Goal: Information Seeking & Learning: Learn about a topic

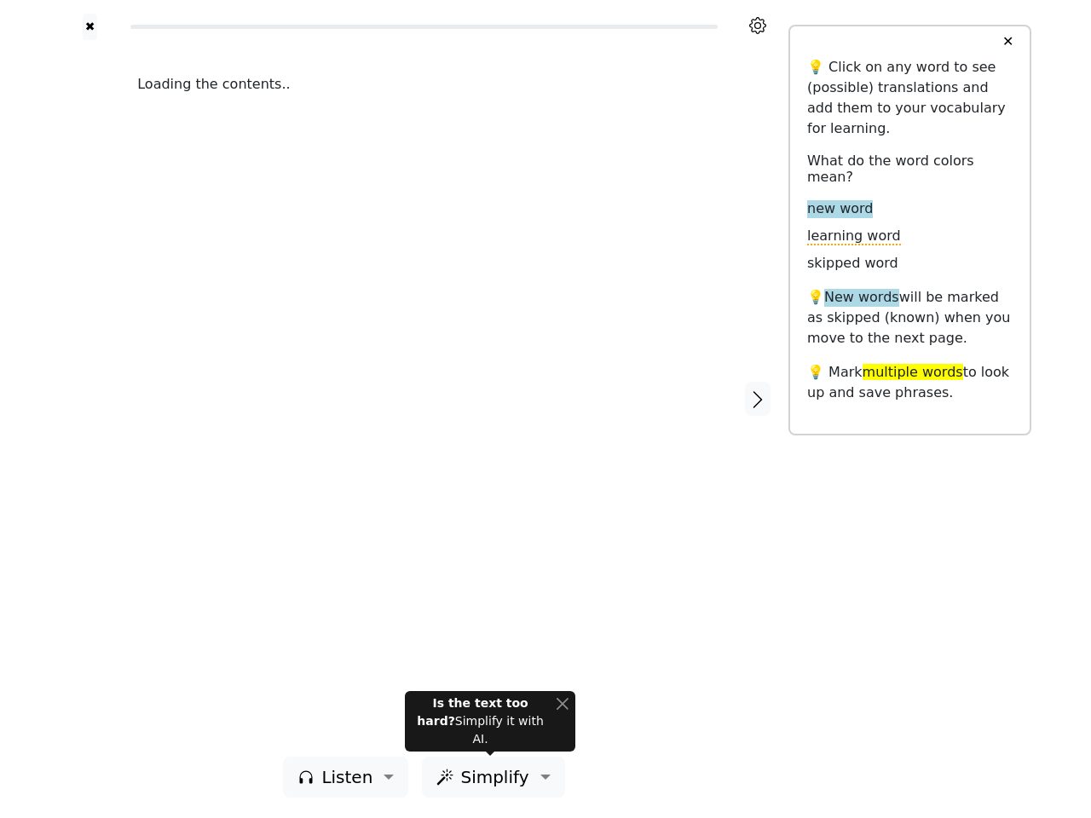
click at [545, 409] on div "Loading the contents.." at bounding box center [424, 398] width 608 height 717
click at [758, 26] on icon at bounding box center [757, 25] width 17 height 17
click at [89, 398] on div at bounding box center [90, 398] width 61 height 717
click at [424, 398] on div "Loading the contents.." at bounding box center [424, 398] width 608 height 717
click at [758, 399] on icon "button" at bounding box center [757, 399] width 20 height 20
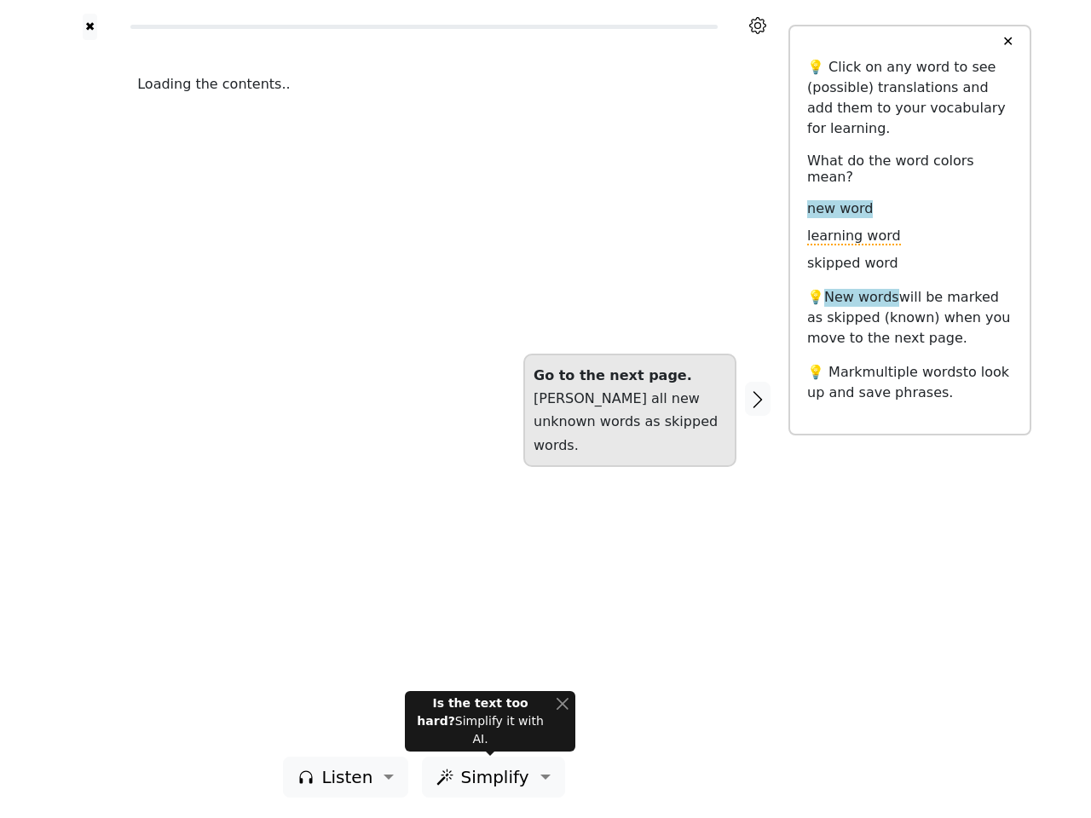
click at [350, 777] on span "Listen" at bounding box center [346, 777] width 51 height 26
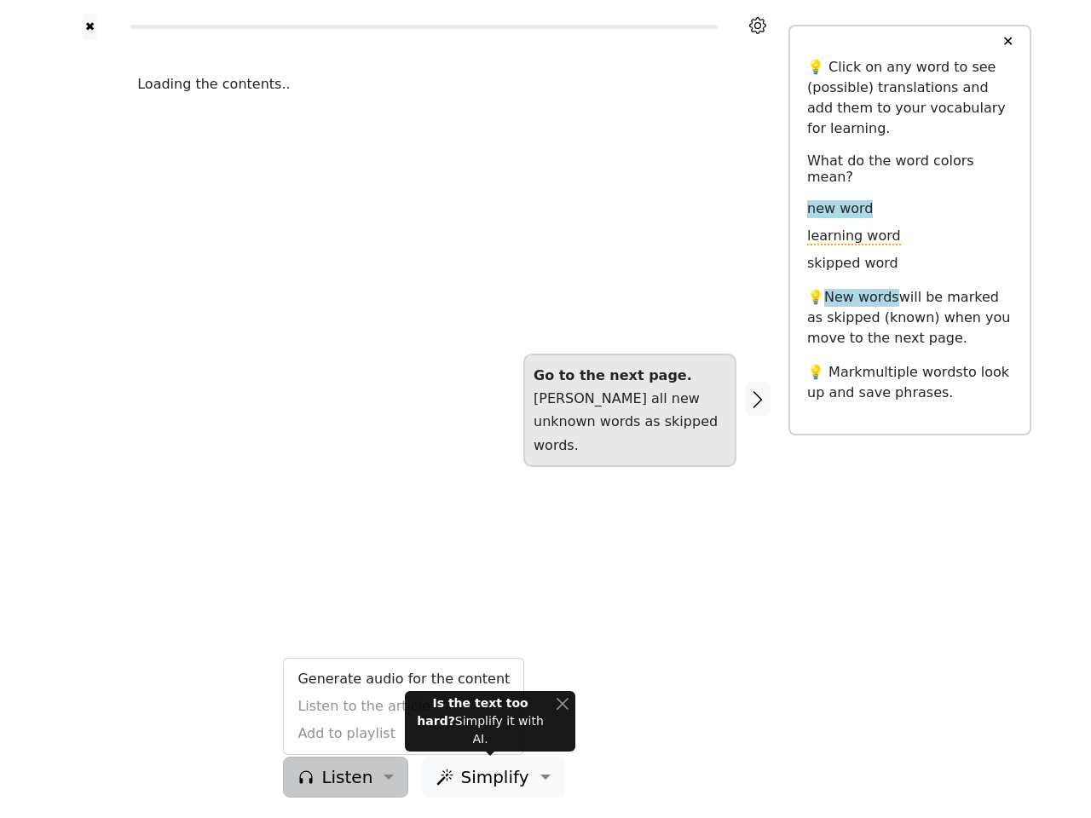
click at [489, 777] on span "Simplify" at bounding box center [494, 777] width 68 height 26
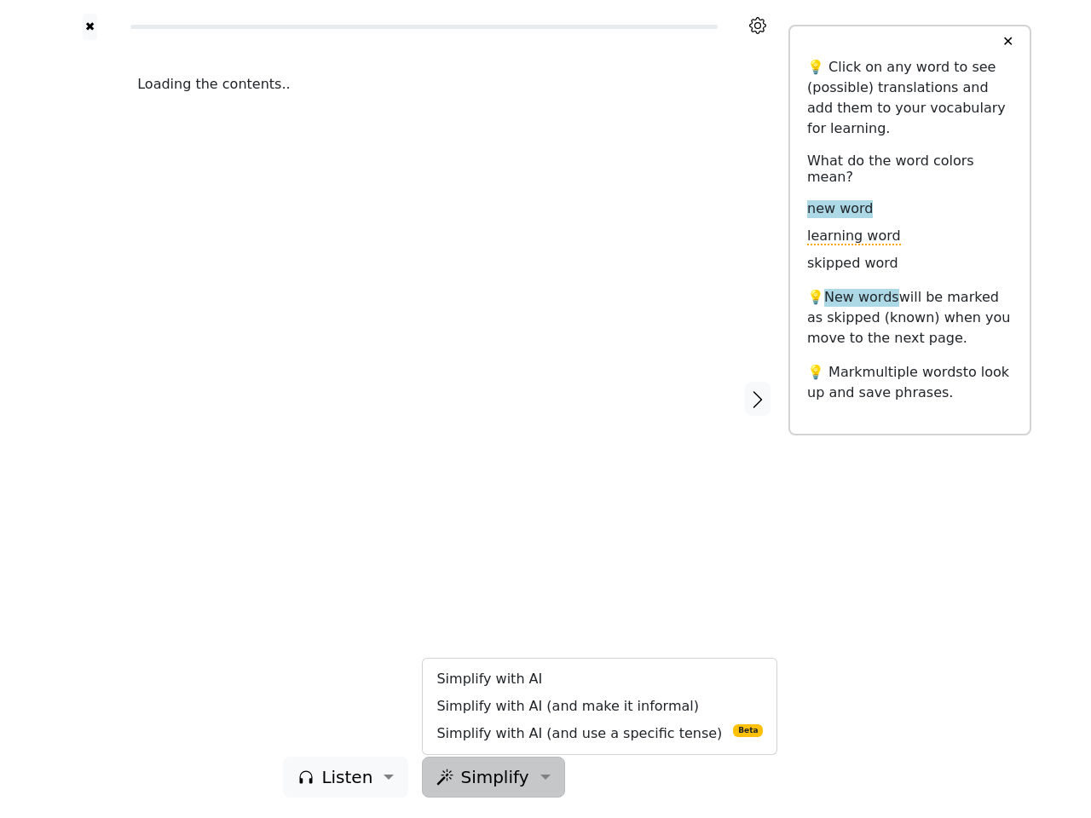
click at [1007, 42] on button "✕" at bounding box center [1008, 41] width 32 height 31
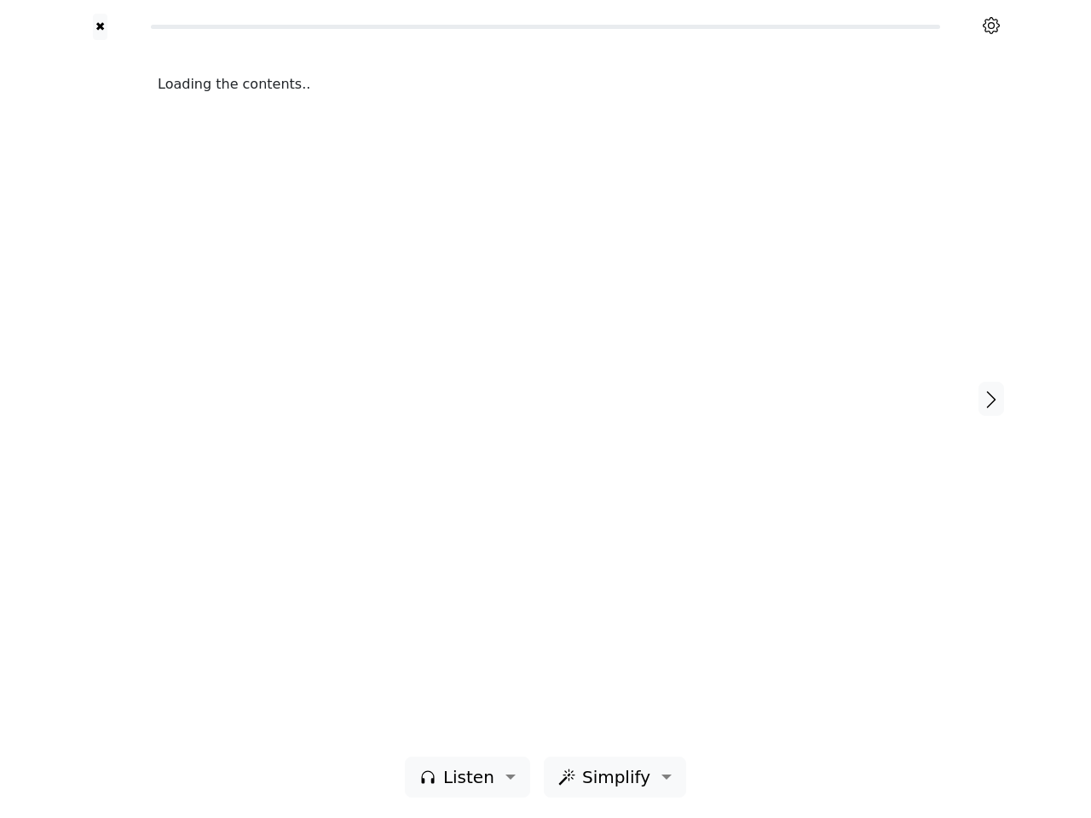
click at [490, 730] on div "Loading the contents.." at bounding box center [546, 398] width 810 height 717
